Goal: Information Seeking & Learning: Learn about a topic

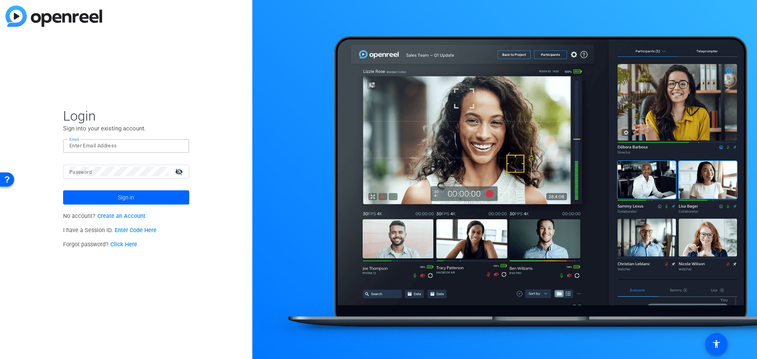
paste input "[EMAIL_ADDRESS][PERSON_NAME][DOMAIN_NAME]"
type input "[EMAIL_ADDRESS][PERSON_NAME][DOMAIN_NAME]"
click at [112, 191] on span at bounding box center [126, 197] width 126 height 19
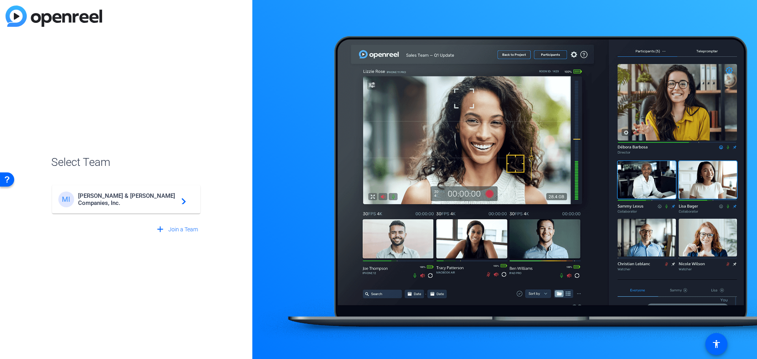
click at [156, 199] on span "[PERSON_NAME] & [PERSON_NAME] Companies, Inc." at bounding box center [127, 199] width 99 height 14
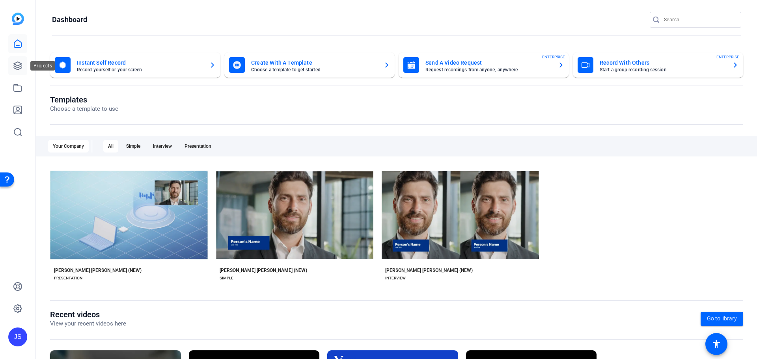
click at [21, 68] on icon at bounding box center [18, 66] width 8 height 8
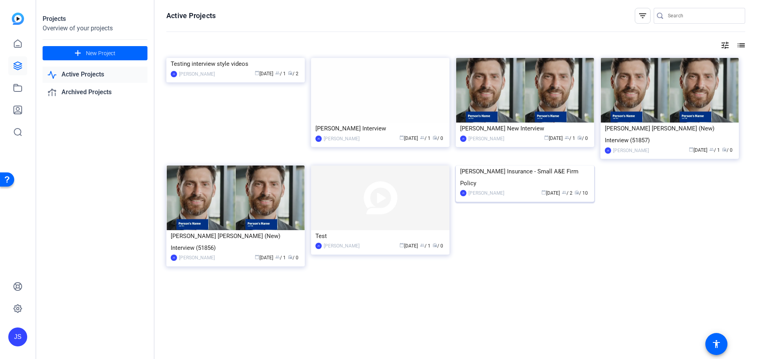
click at [523, 189] on div "[PERSON_NAME] Insurance - Small A&E Firm Policy" at bounding box center [525, 177] width 130 height 24
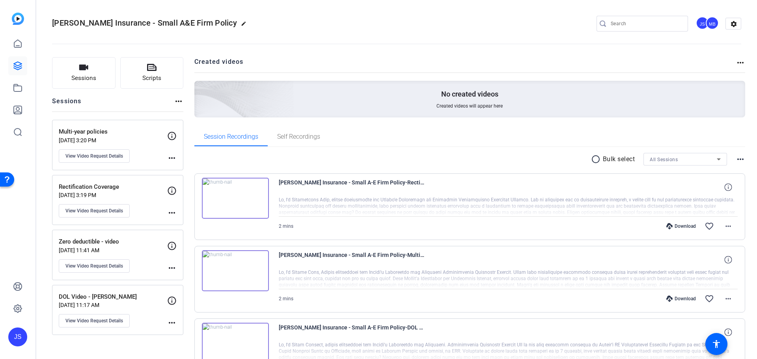
click at [142, 249] on p "[DATE] 11:41 AM" at bounding box center [113, 250] width 108 height 6
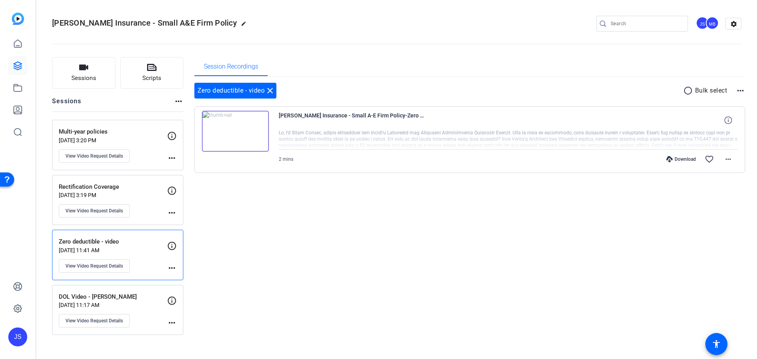
click at [236, 127] on img at bounding box center [235, 131] width 67 height 41
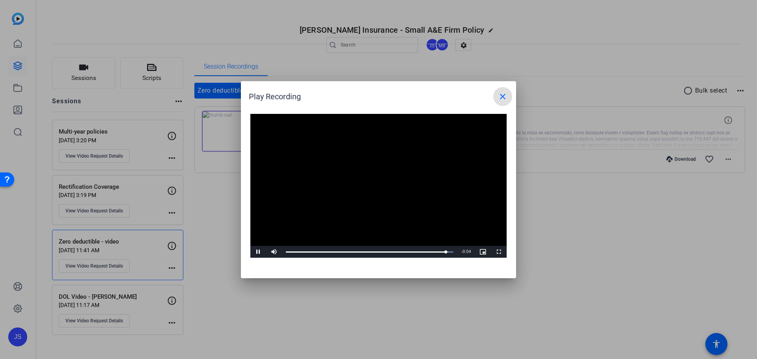
click at [500, 95] on mat-icon "close" at bounding box center [502, 96] width 9 height 9
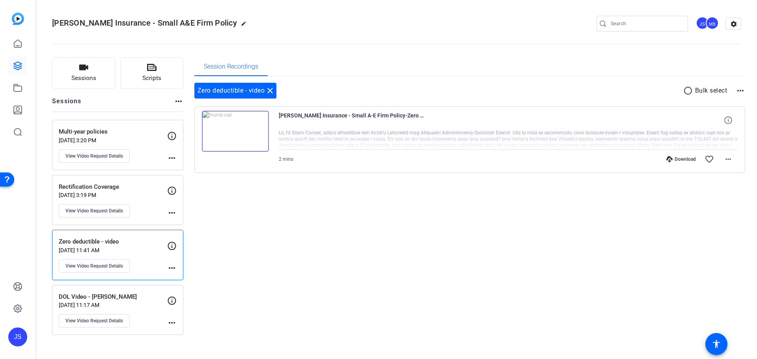
click at [231, 129] on img at bounding box center [235, 131] width 67 height 41
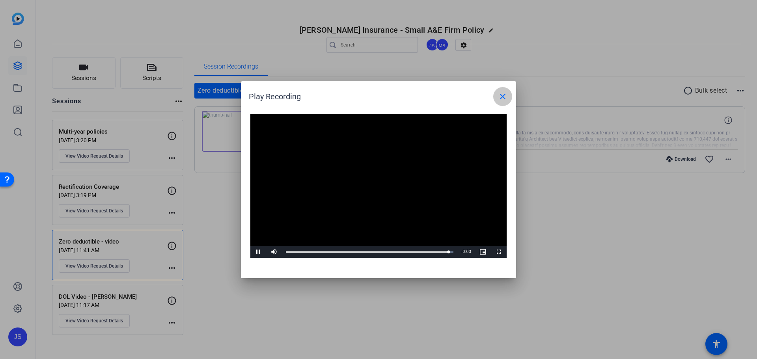
click at [503, 97] on mat-icon "close" at bounding box center [502, 96] width 9 height 9
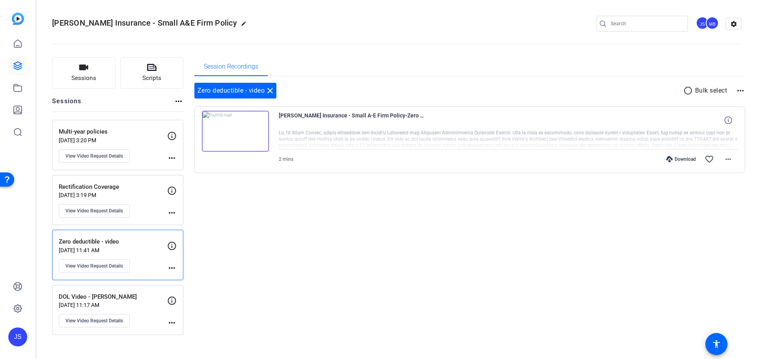
click at [23, 337] on div "JS" at bounding box center [17, 336] width 19 height 19
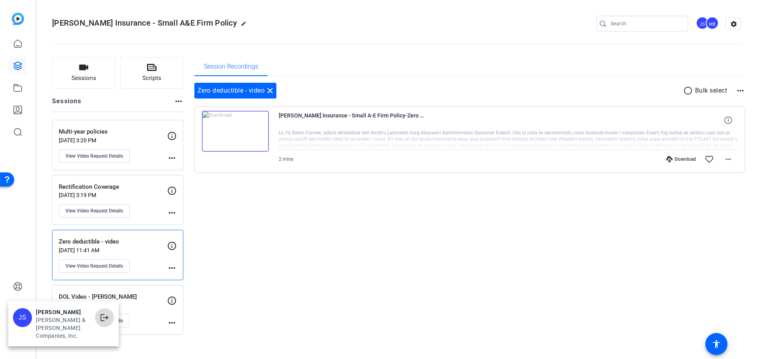
click at [107, 322] on mat-icon "logout" at bounding box center [104, 317] width 9 height 9
